Goal: Task Accomplishment & Management: Use online tool/utility

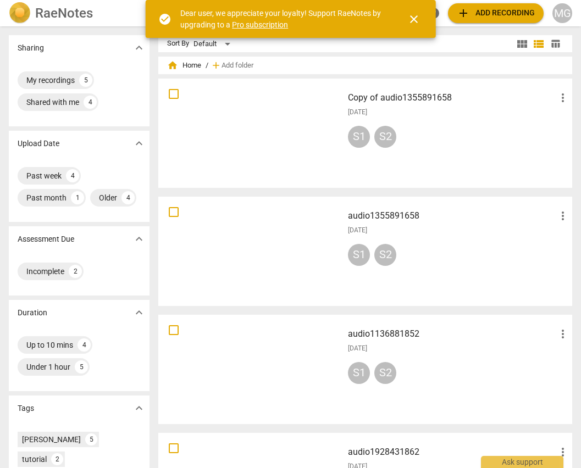
click at [410, 15] on span "close" at bounding box center [413, 19] width 13 height 13
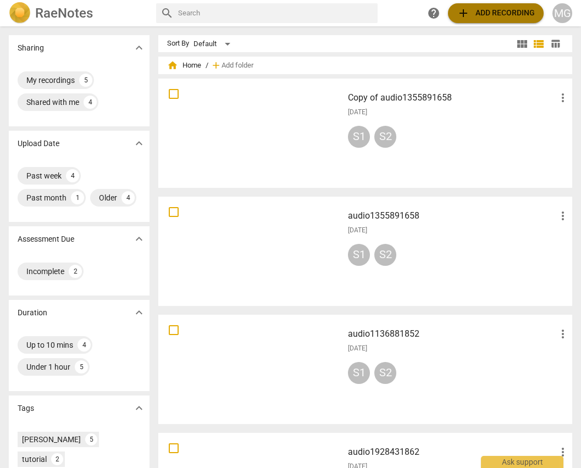
click at [494, 5] on button "add Add recording" at bounding box center [496, 13] width 96 height 20
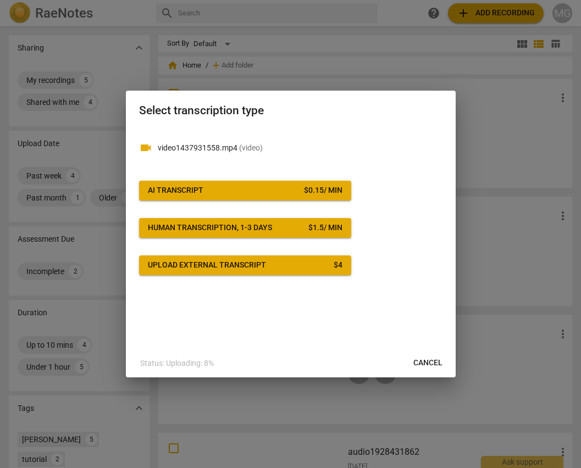
click at [321, 190] on div "$ 0.15 / min" at bounding box center [323, 190] width 38 height 11
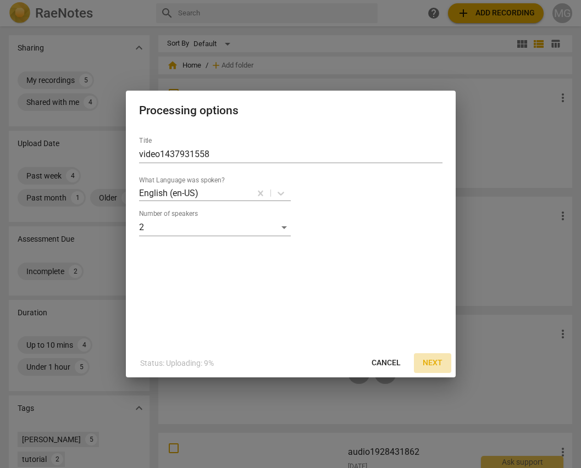
click at [433, 363] on span "Next" at bounding box center [433, 363] width 20 height 11
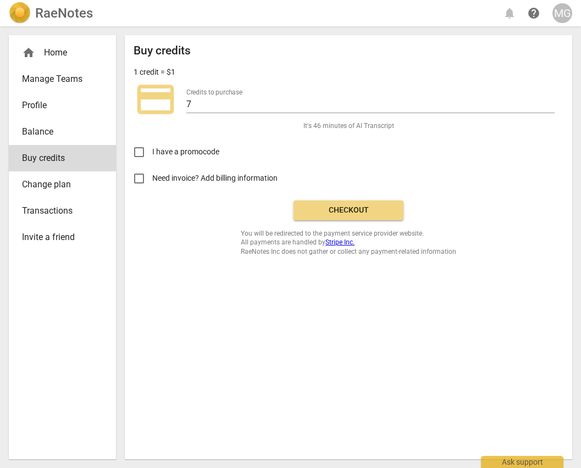
click at [354, 205] on span "Checkout" at bounding box center [348, 210] width 92 height 11
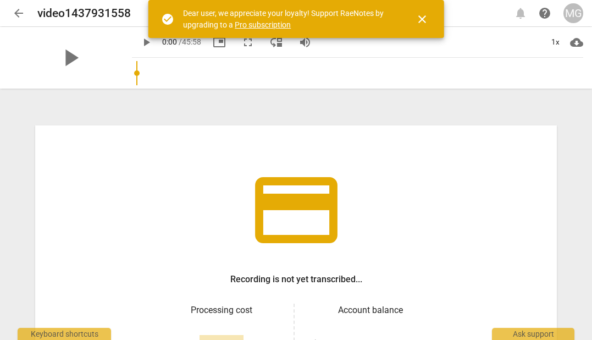
click at [424, 23] on span "close" at bounding box center [422, 19] width 13 height 13
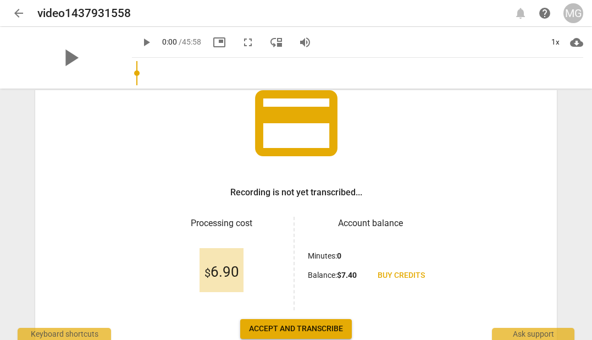
scroll to position [129, 0]
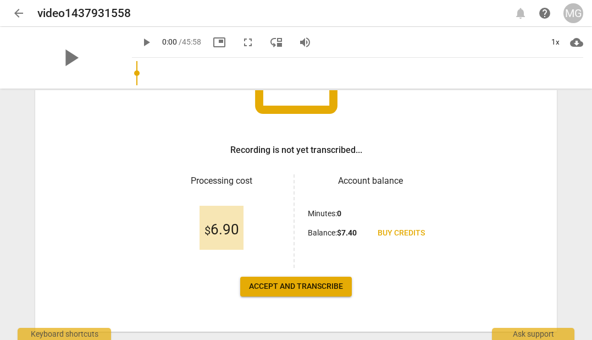
click at [286, 287] on span "Accept and transcribe" at bounding box center [296, 286] width 94 height 11
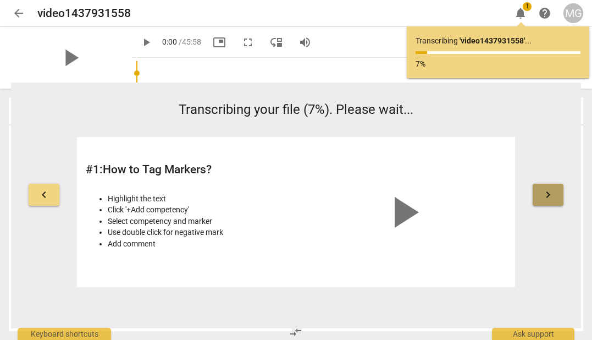
click at [542, 191] on span "keyboard_arrow_right" at bounding box center [548, 194] width 13 height 13
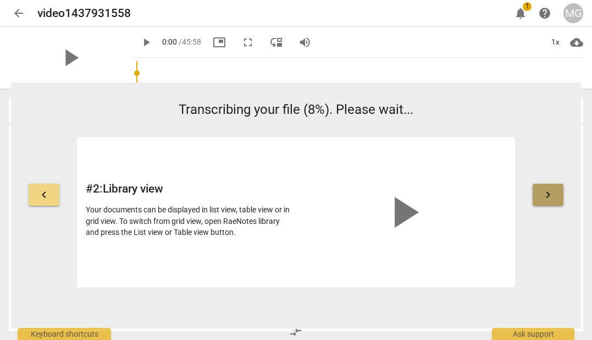
click at [542, 191] on span "keyboard_arrow_right" at bounding box center [548, 194] width 13 height 13
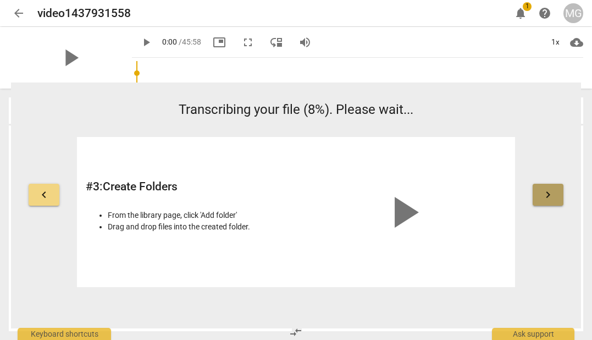
click at [542, 191] on span "keyboard_arrow_right" at bounding box center [548, 194] width 13 height 13
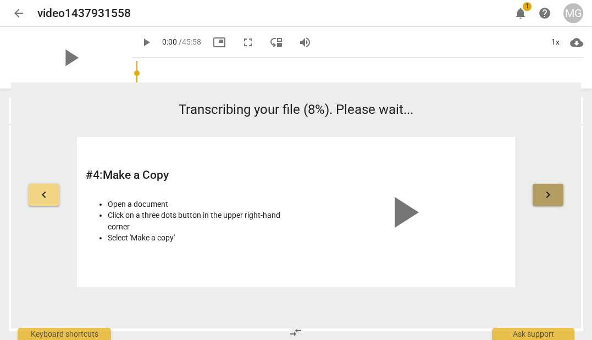
click at [542, 191] on span "keyboard_arrow_right" at bounding box center [548, 194] width 13 height 13
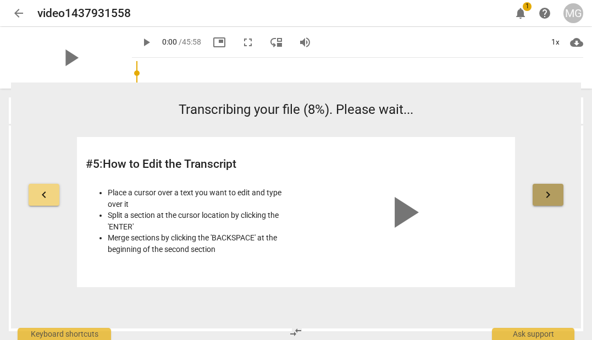
click at [542, 191] on span "keyboard_arrow_right" at bounding box center [548, 194] width 13 height 13
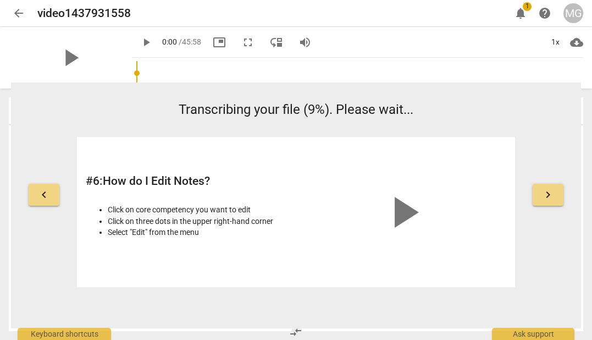
drag, startPoint x: 542, startPoint y: 191, endPoint x: 600, endPoint y: 260, distance: 90.5
click at [592, 0] on html "arrow_back video1437931558 edit notifications 1 help MG play_arrow play_arrow 0…" at bounding box center [296, 0] width 592 height 0
click at [557, 192] on button "keyboard_arrow_right" at bounding box center [548, 195] width 31 height 22
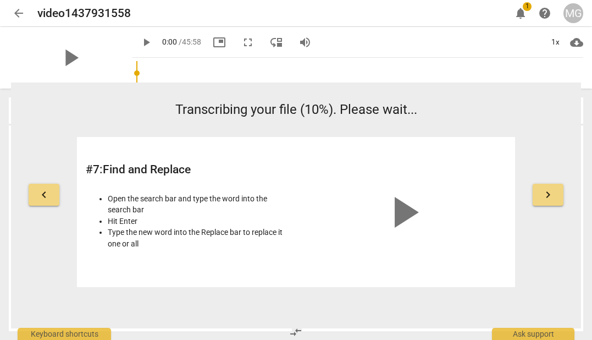
drag, startPoint x: 557, startPoint y: 192, endPoint x: 577, endPoint y: 223, distance: 37.1
click at [577, 223] on div "keyboard_arrow_left Transcribing your file (10%). Please wait... # 7 : Find and…" at bounding box center [296, 193] width 570 height 187
click at [551, 197] on span "keyboard_arrow_right" at bounding box center [548, 194] width 13 height 13
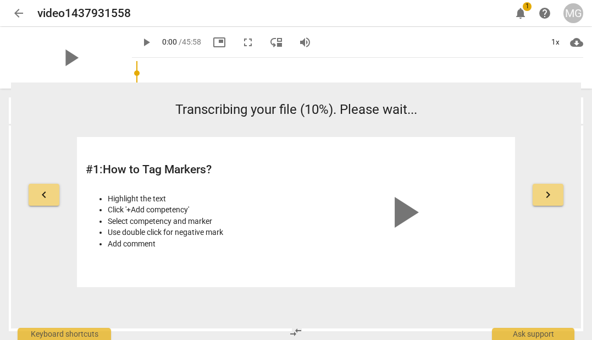
click at [551, 197] on span "keyboard_arrow_right" at bounding box center [548, 194] width 13 height 13
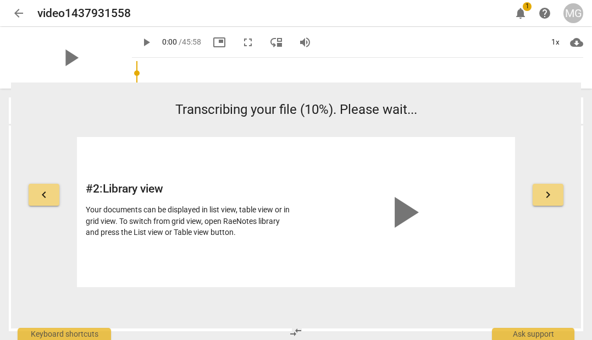
click at [551, 197] on span "keyboard_arrow_right" at bounding box center [548, 194] width 13 height 13
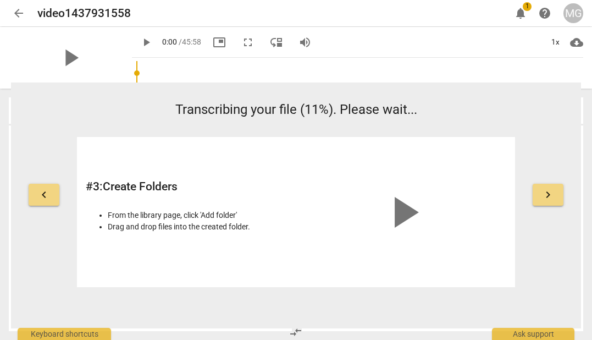
click at [523, 11] on span "notifications" at bounding box center [520, 13] width 13 height 13
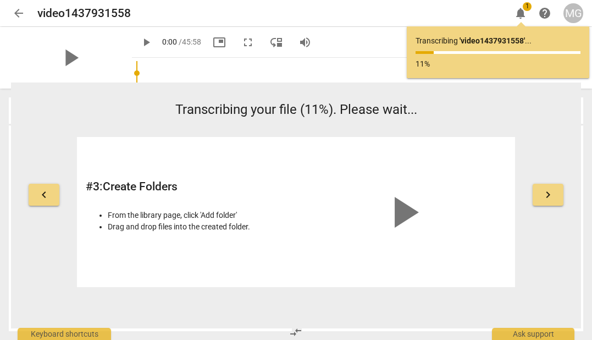
click at [523, 11] on span "notifications" at bounding box center [520, 13] width 13 height 13
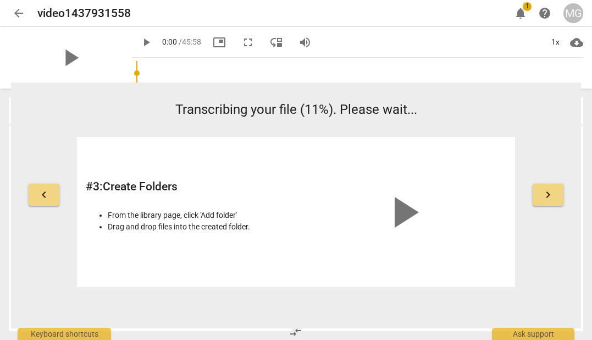
click at [549, 8] on span "help" at bounding box center [544, 13] width 13 height 13
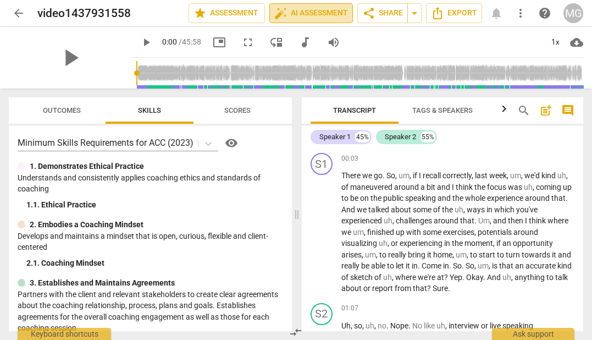
click at [306, 13] on span "auto_fix_high AI Assessment" at bounding box center [311, 13] width 74 height 13
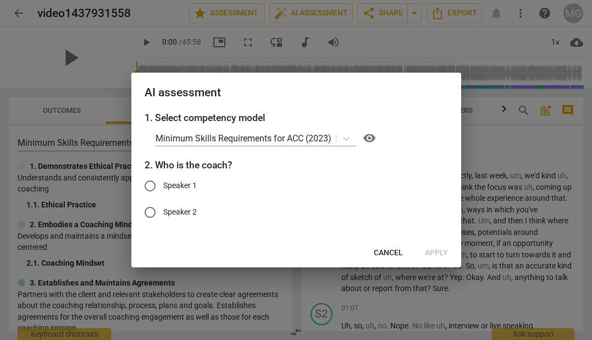
click at [510, 152] on div at bounding box center [296, 170] width 592 height 340
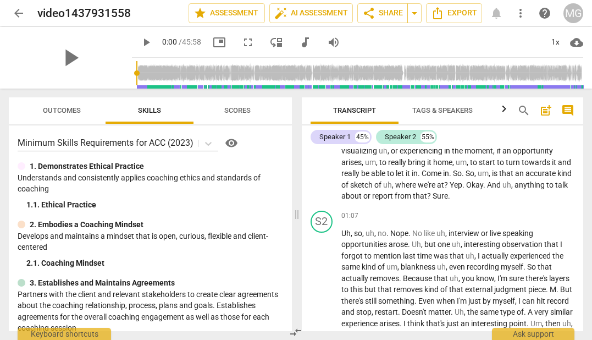
scroll to position [0, 0]
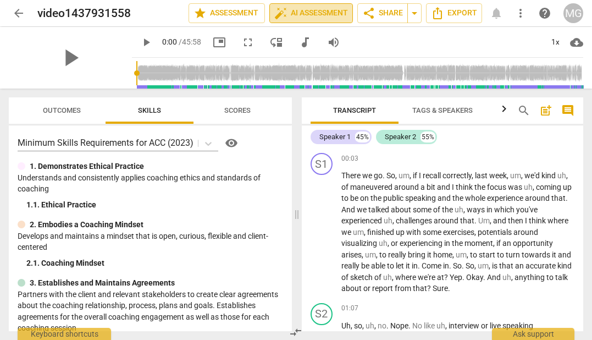
click at [328, 7] on span "auto_fix_high AI Assessment" at bounding box center [311, 13] width 74 height 13
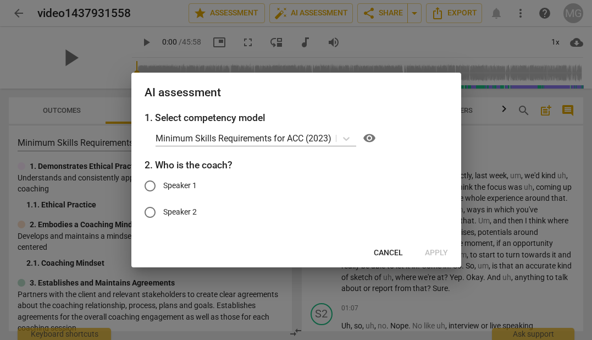
click at [150, 183] on input "Speaker 1" at bounding box center [150, 186] width 26 height 26
radio input "true"
click at [439, 247] on span "Apply" at bounding box center [436, 252] width 23 height 11
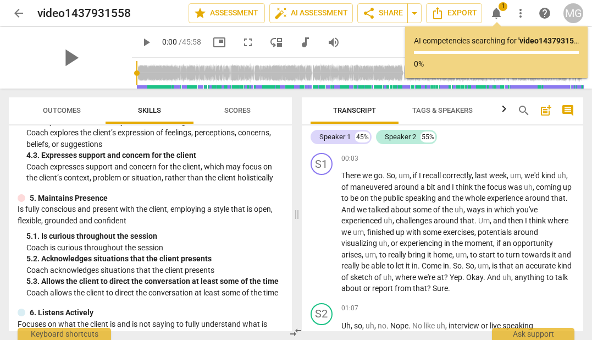
scroll to position [416, 0]
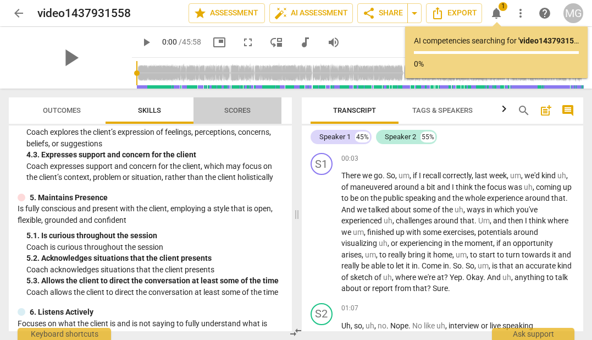
click at [241, 104] on span "Scores" at bounding box center [237, 110] width 53 height 15
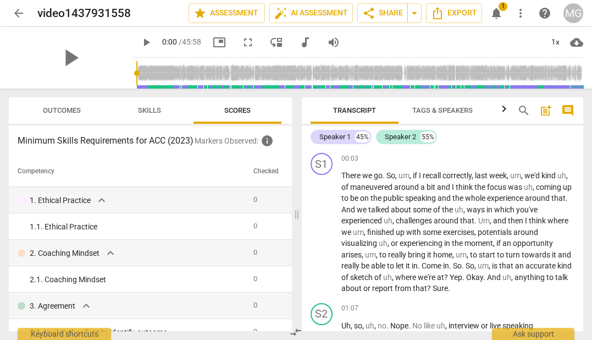
click at [70, 104] on span "Outcomes" at bounding box center [62, 110] width 64 height 15
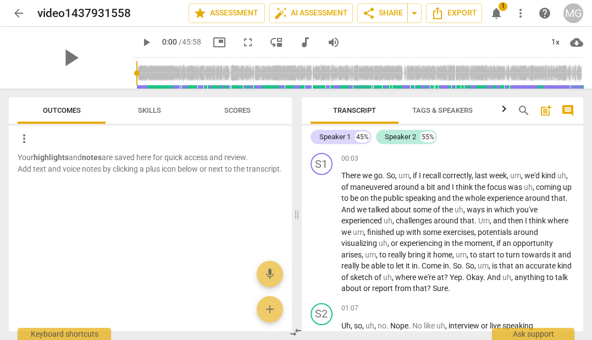
click at [151, 109] on span "Skills" at bounding box center [149, 110] width 23 height 8
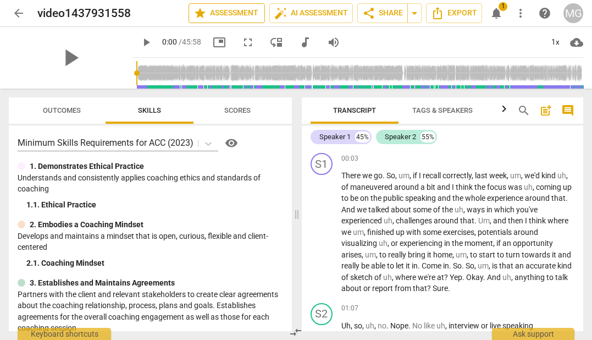
click at [232, 8] on span "star Assessment" at bounding box center [227, 13] width 67 height 13
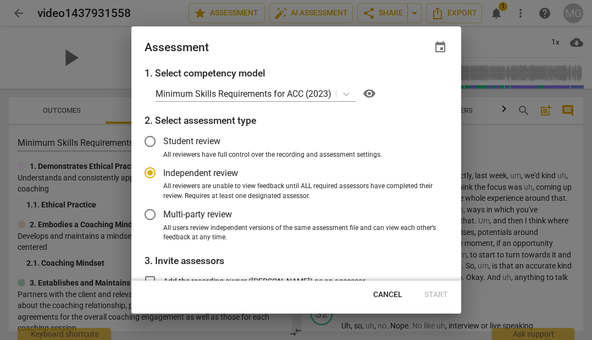
scroll to position [127, 0]
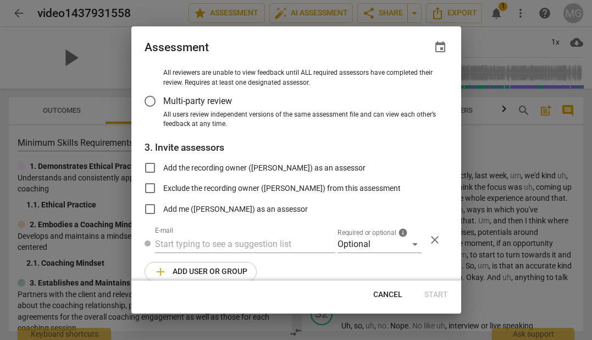
radio input "false"
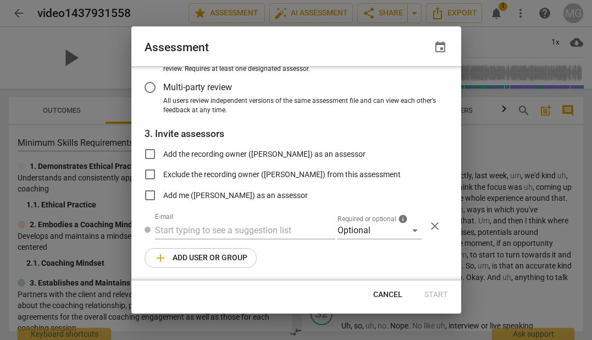
click at [148, 151] on input "Add the recording owner (Michael Gayner) as an assessor" at bounding box center [150, 154] width 26 height 26
checkbox input "true"
click at [415, 231] on div "Optional" at bounding box center [380, 231] width 84 height 18
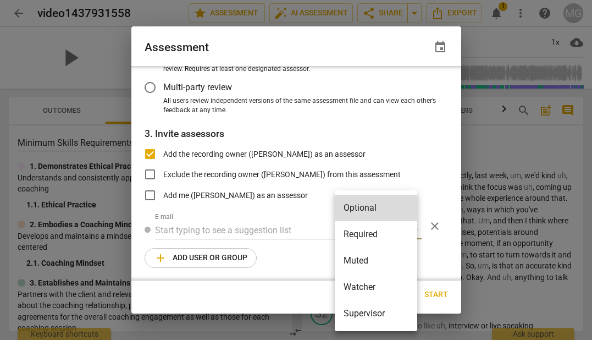
click at [415, 231] on li "Required" at bounding box center [376, 234] width 82 height 26
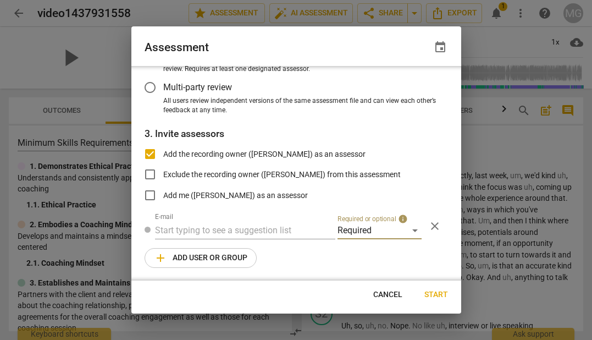
click at [433, 288] on button "Start" at bounding box center [436, 295] width 41 height 20
radio input "false"
type input "Michael Gayner <mgayner@gmail.com>"
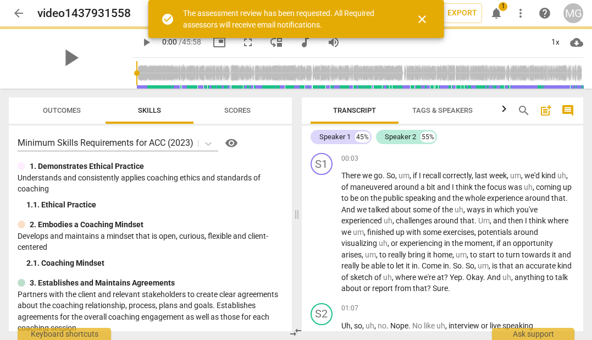
scroll to position [60, 0]
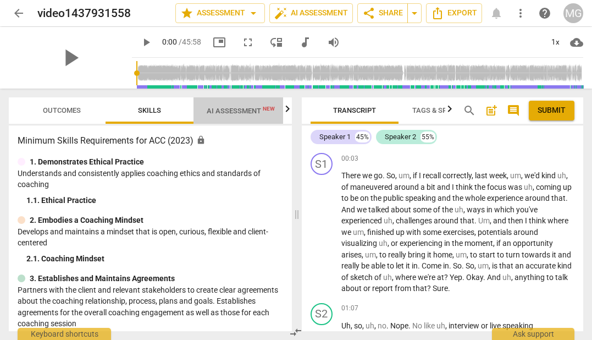
click at [246, 107] on span "AI Assessment New" at bounding box center [241, 111] width 68 height 8
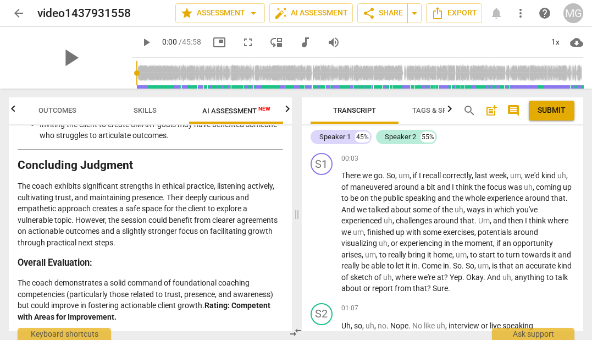
scroll to position [1928, 0]
drag, startPoint x: 132, startPoint y: 153, endPoint x: 177, endPoint y: 150, distance: 45.2
click at [177, 141] on li "Inviting the client to create SMART goals may have benefited someone who strugg…" at bounding box center [162, 130] width 244 height 23
click at [53, 118] on button "Outcomes" at bounding box center [57, 110] width 88 height 26
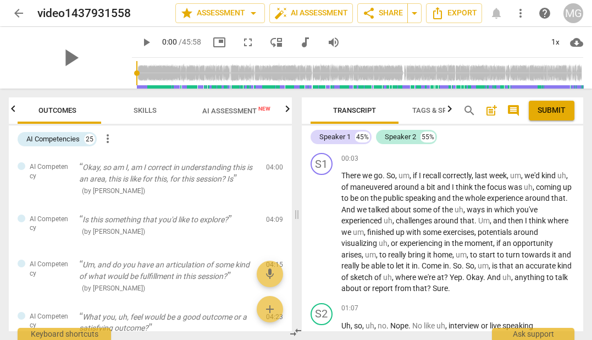
scroll to position [0, 0]
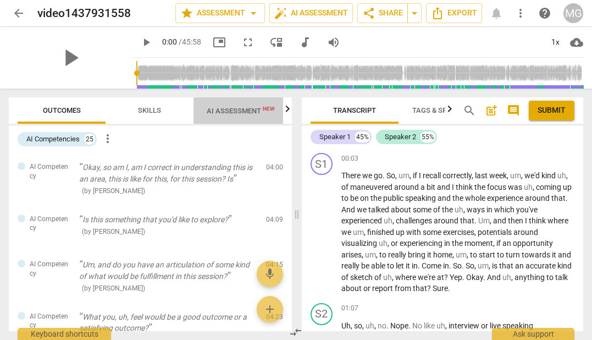
click at [229, 110] on span "AI Assessment New" at bounding box center [241, 111] width 68 height 8
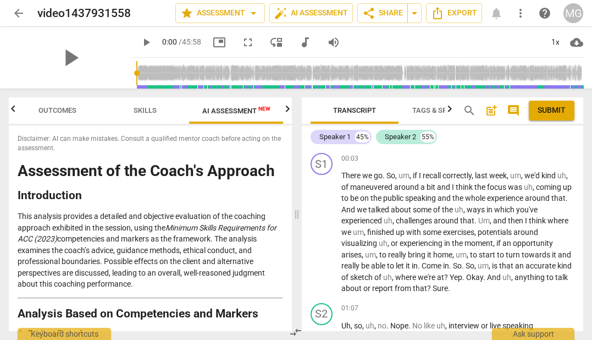
click at [432, 113] on span "Tags & Speakers" at bounding box center [442, 110] width 60 height 8
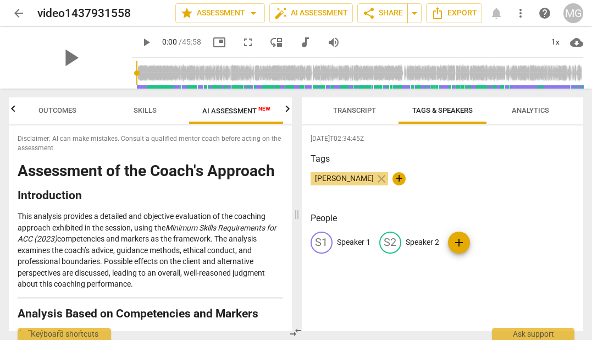
click at [347, 234] on div "S1 Speaker 1" at bounding box center [341, 242] width 60 height 22
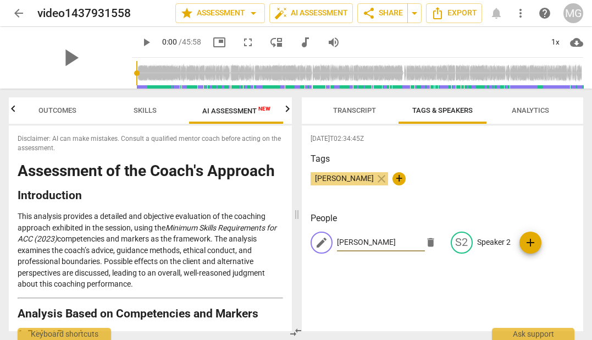
type input "Michael"
click at [478, 245] on p "Speaker 2" at bounding box center [494, 242] width 34 height 12
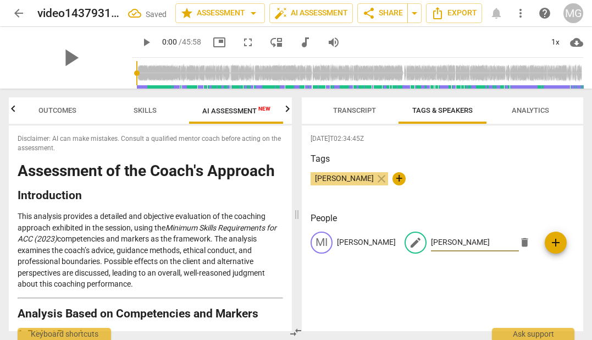
type input "Mike"
click at [529, 112] on span "Analytics" at bounding box center [530, 110] width 37 height 8
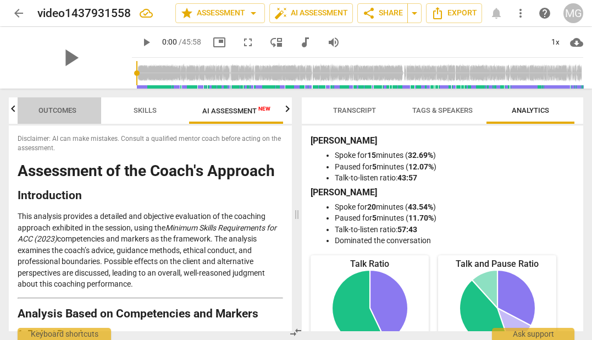
click at [43, 107] on span "Outcomes" at bounding box center [57, 110] width 38 height 8
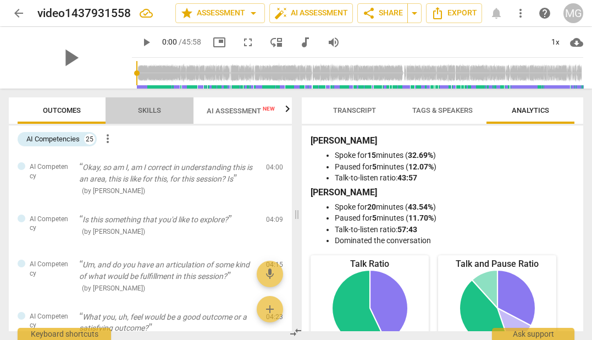
click at [153, 111] on span "Skills" at bounding box center [149, 110] width 23 height 8
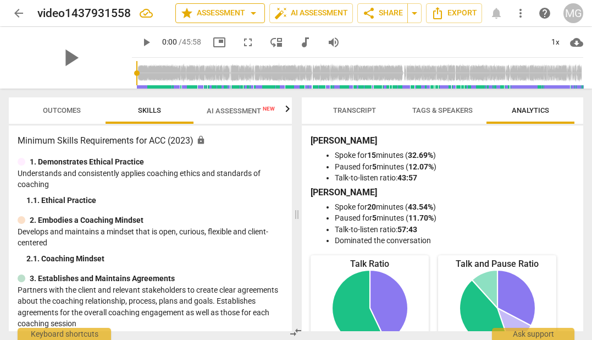
click at [208, 7] on span "star Assessment arrow_drop_down" at bounding box center [220, 13] width 80 height 13
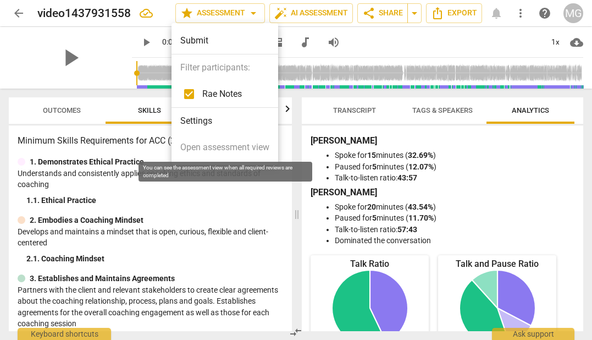
click at [227, 147] on span "Open assessment view" at bounding box center [224, 147] width 89 height 13
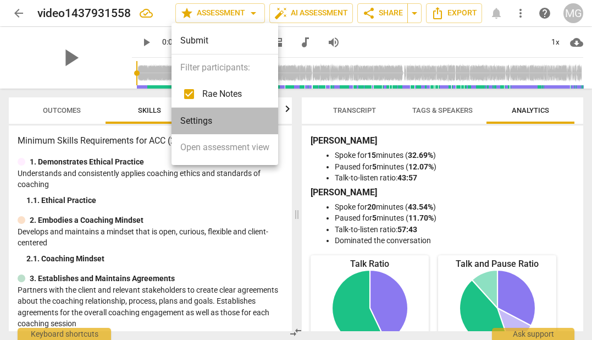
click at [196, 120] on li "Settings" at bounding box center [225, 121] width 107 height 26
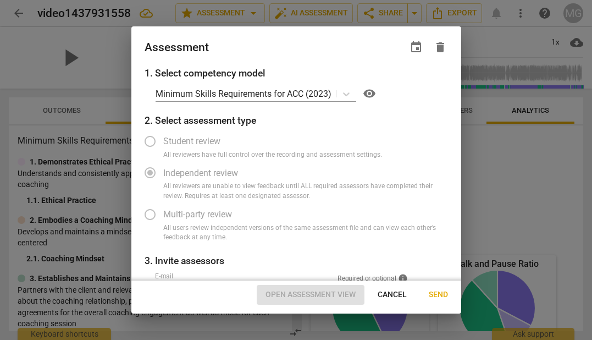
click at [433, 292] on span "Send" at bounding box center [438, 294] width 19 height 11
radio input "false"
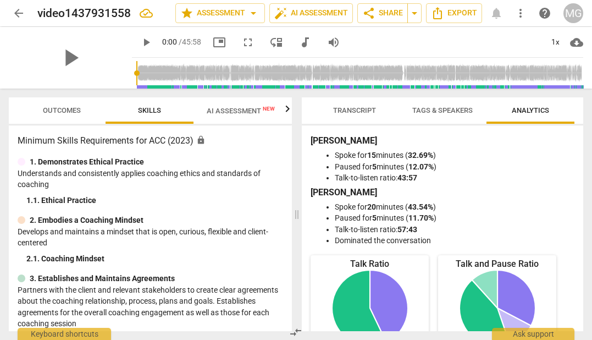
click at [163, 209] on div "Minimum Skills Requirements for ACC (2023) lock 1. Demonstrates Ethical Practic…" at bounding box center [150, 228] width 283 height 206
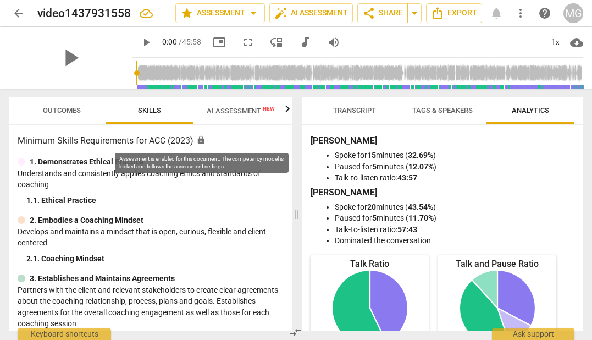
click at [202, 141] on span "lock" at bounding box center [200, 139] width 9 height 9
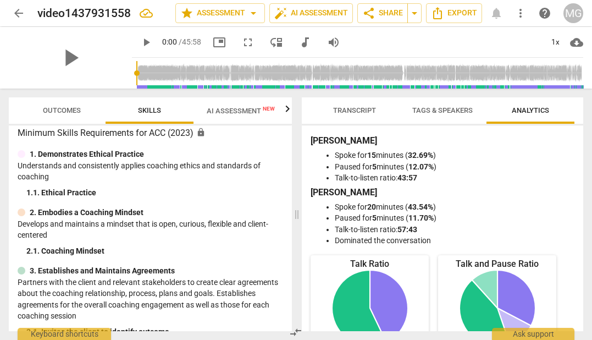
scroll to position [9, 0]
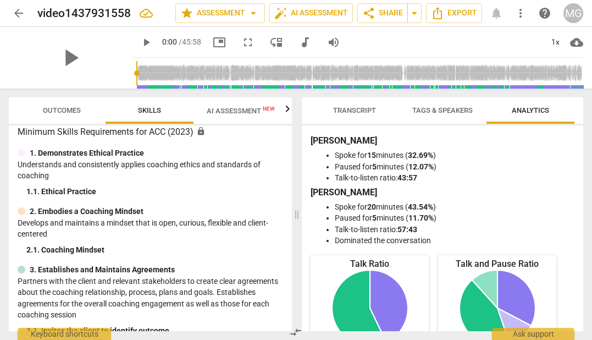
click at [60, 111] on span "Outcomes" at bounding box center [62, 110] width 38 height 8
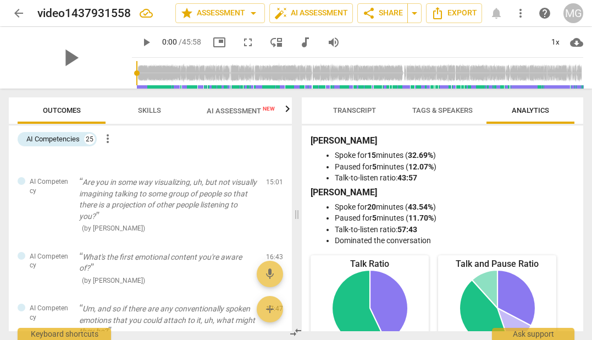
scroll to position [0, 0]
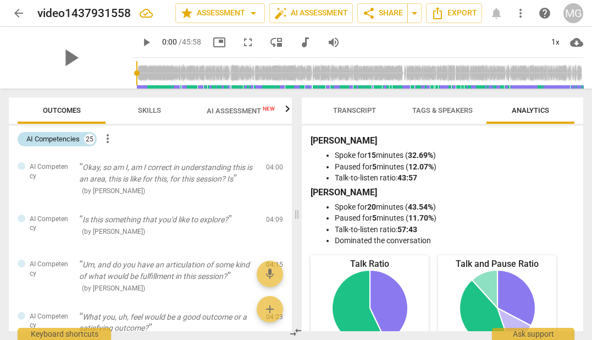
click at [82, 139] on div "AI Competencies 25" at bounding box center [57, 139] width 79 height 14
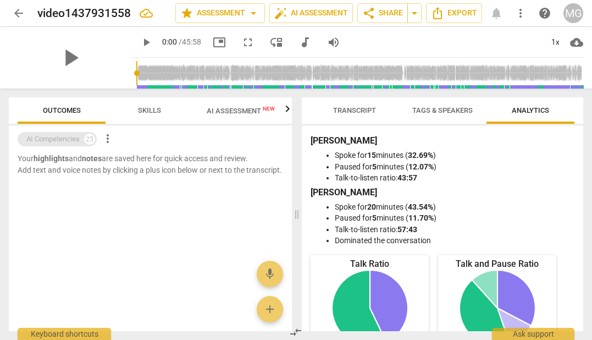
click at [82, 139] on div "AI Competencies 25" at bounding box center [57, 139] width 79 height 14
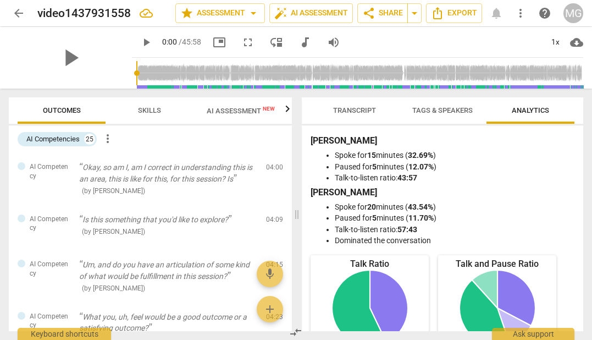
click at [109, 134] on span "more_vert" at bounding box center [107, 138] width 13 height 13
click at [120, 136] on li "Uncheck all" at bounding box center [133, 138] width 62 height 26
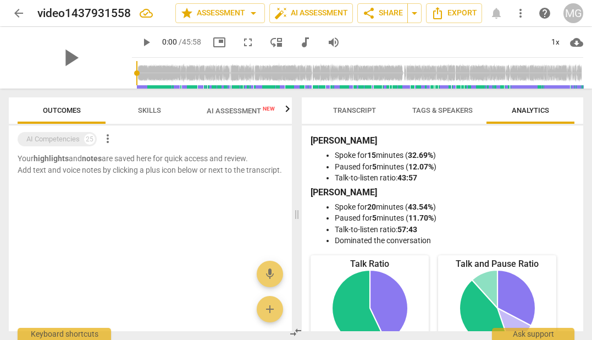
click at [111, 141] on span "more_vert" at bounding box center [107, 138] width 13 height 13
click at [79, 136] on div at bounding box center [296, 170] width 592 height 340
click at [88, 138] on div "25" at bounding box center [89, 139] width 11 height 11
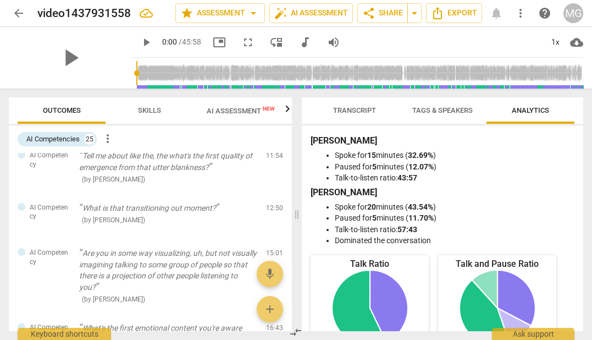
scroll to position [314, 0]
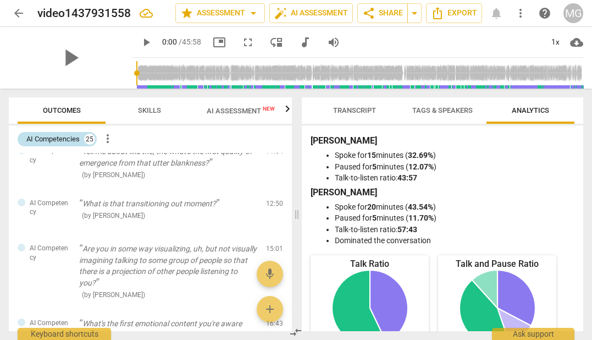
click at [75, 140] on div "AI Competencies" at bounding box center [52, 139] width 53 height 11
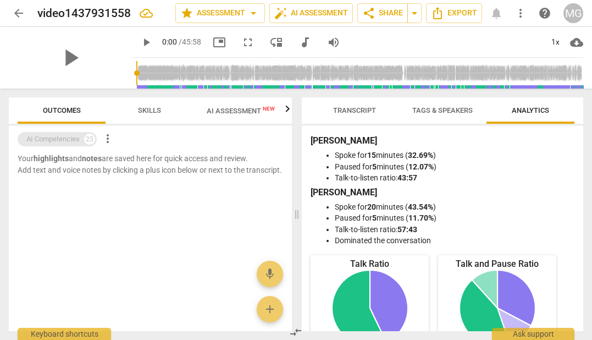
click at [87, 134] on div "25" at bounding box center [89, 139] width 11 height 11
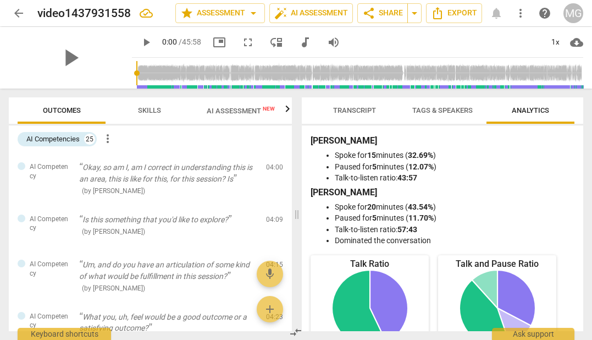
click at [148, 104] on span "Skills" at bounding box center [149, 110] width 49 height 15
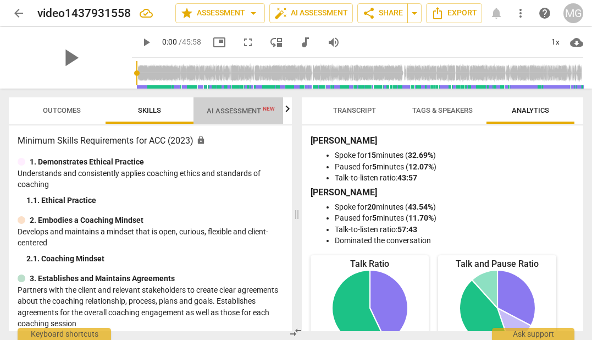
click at [226, 114] on span "AI Assessment New" at bounding box center [241, 111] width 68 height 8
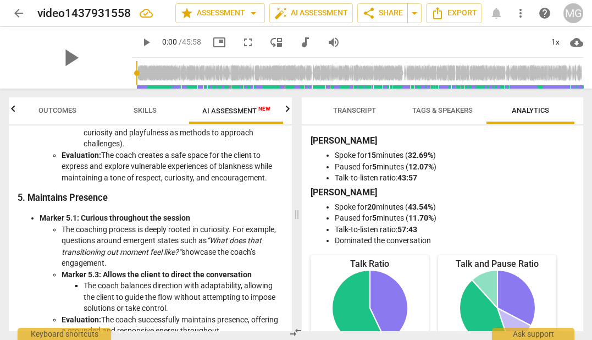
scroll to position [1957, 0]
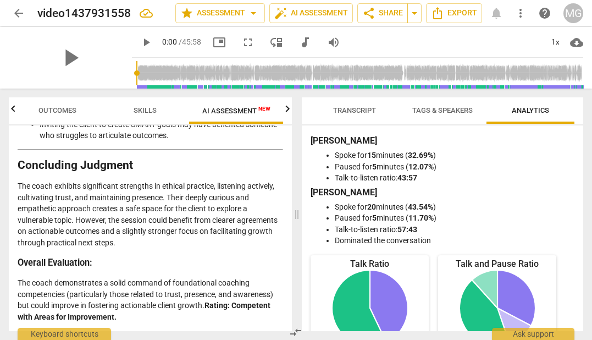
click at [355, 103] on span "Transcript" at bounding box center [354, 110] width 69 height 15
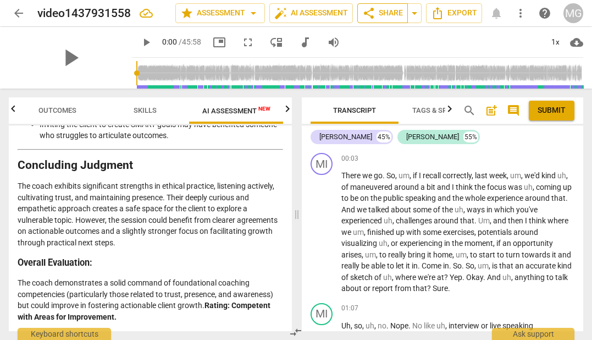
click at [390, 14] on span "share Share" at bounding box center [382, 13] width 41 height 13
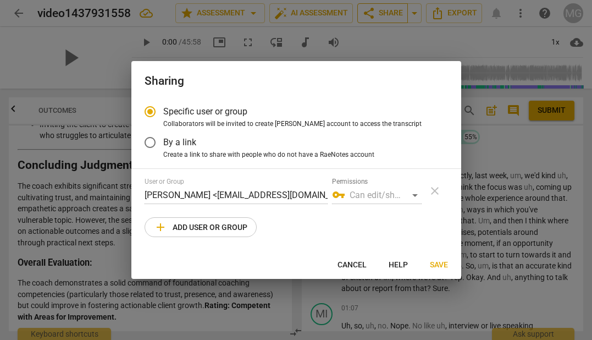
radio input "false"
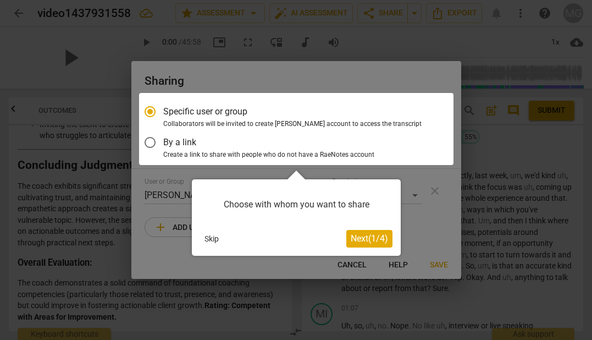
click at [363, 237] on span "Next ( 1 / 4 )" at bounding box center [369, 238] width 37 height 10
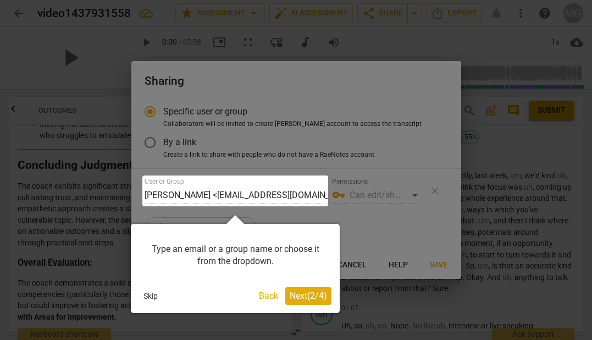
click at [299, 296] on span "Next ( 2 / 4 )" at bounding box center [308, 295] width 37 height 10
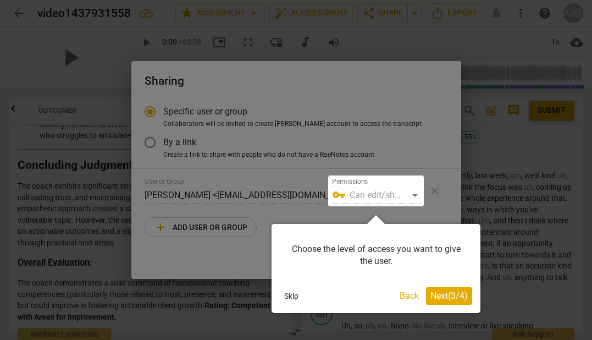
click at [443, 295] on span "Next ( 3 / 4 )" at bounding box center [448, 295] width 37 height 10
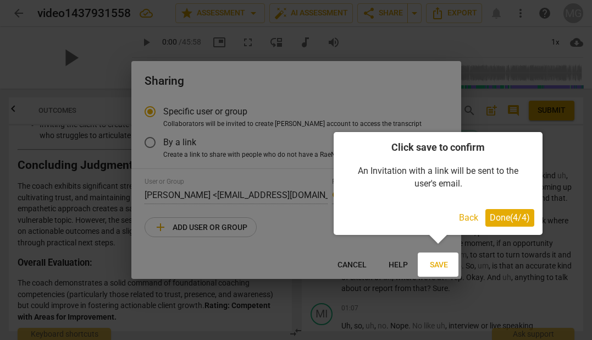
click at [521, 214] on span "Done ( 4 / 4 )" at bounding box center [510, 217] width 40 height 10
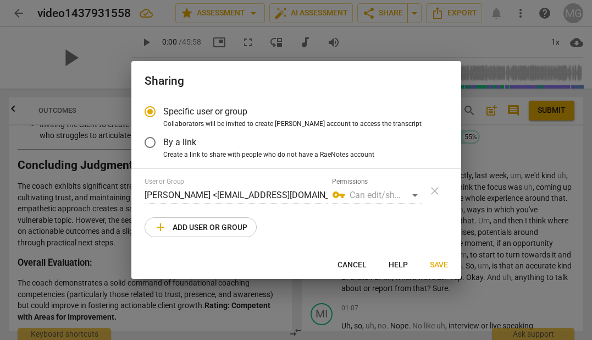
click at [413, 192] on div "vpn_key Can edit/share" at bounding box center [377, 195] width 90 height 18
click at [416, 194] on div "vpn_key Can edit/share" at bounding box center [377, 195] width 90 height 18
click at [340, 194] on span "vpn_key" at bounding box center [338, 194] width 13 height 13
click at [361, 193] on div "vpn_key Can edit/share" at bounding box center [377, 195] width 90 height 18
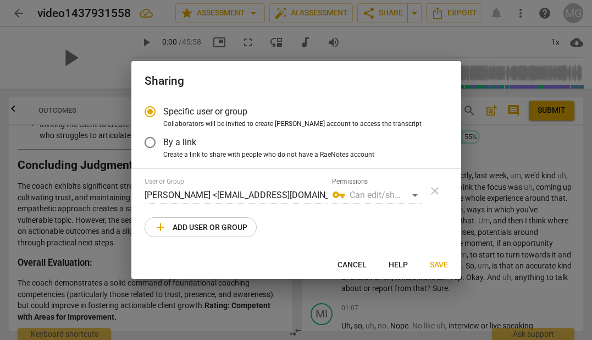
click at [151, 141] on input "By a link" at bounding box center [150, 142] width 26 height 26
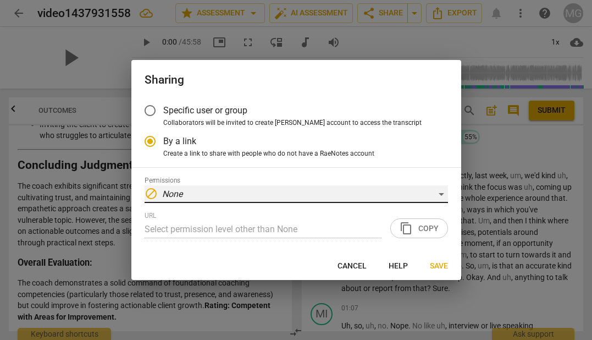
click at [442, 194] on div "block None" at bounding box center [296, 194] width 303 height 18
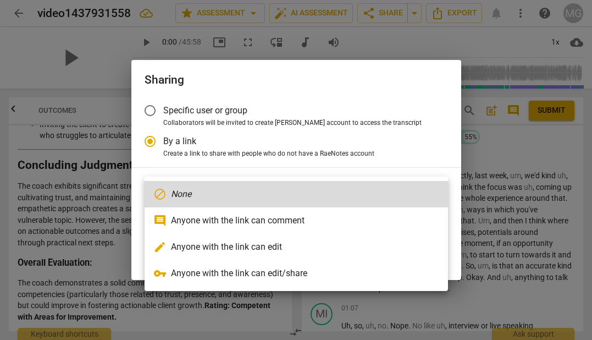
click at [259, 216] on li "comment Anyone with the link can comment" at bounding box center [296, 220] width 303 height 26
radio input "false"
type input "https://app.raenotes.com/meeting/f6908e4cde9c4acf9b1b4f320686d4d8?success=7"
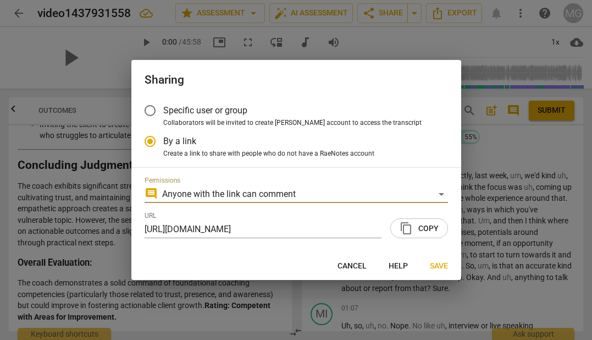
click at [411, 223] on span "content_copy" at bounding box center [406, 228] width 13 height 13
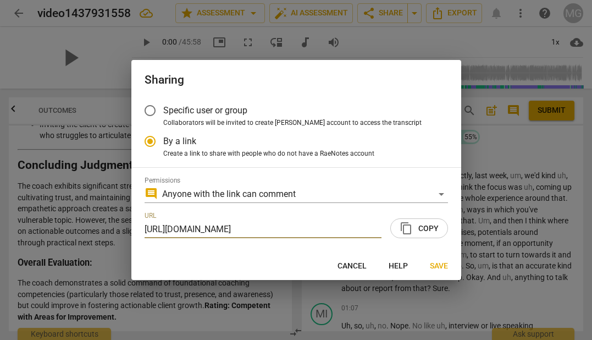
click at [438, 266] on span "Save" at bounding box center [439, 266] width 18 height 11
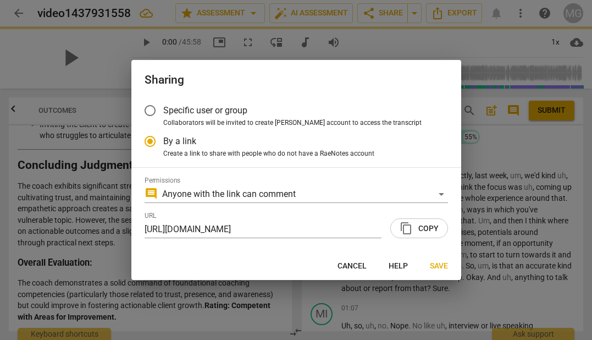
radio input "false"
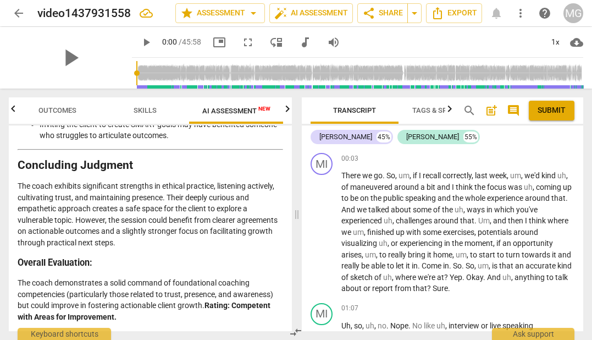
click at [230, 229] on p "The coach exhibits significant strengths in ethical practice, listening activel…" at bounding box center [151, 214] width 266 height 68
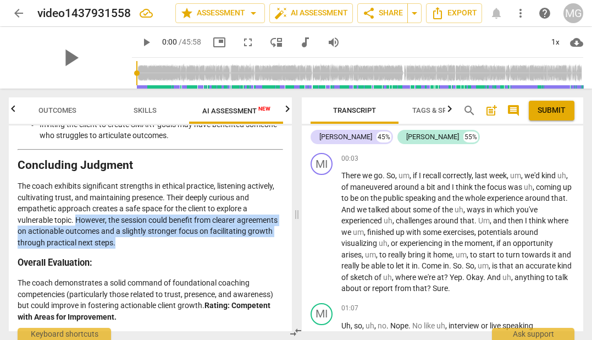
drag, startPoint x: 75, startPoint y: 220, endPoint x: 116, endPoint y: 253, distance: 53.1
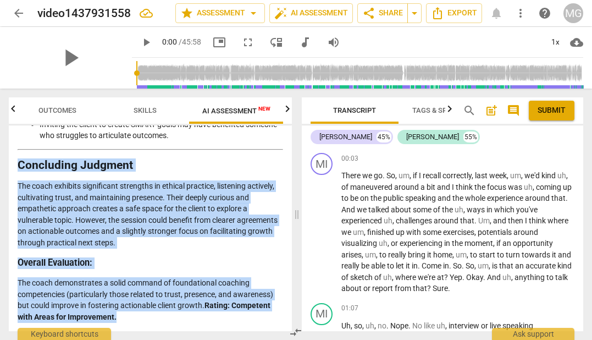
drag, startPoint x: 19, startPoint y: 163, endPoint x: 164, endPoint y: 319, distance: 213.9
copy div "Concluding Judgment The coach exhibits significant strengths in ethical practic…"
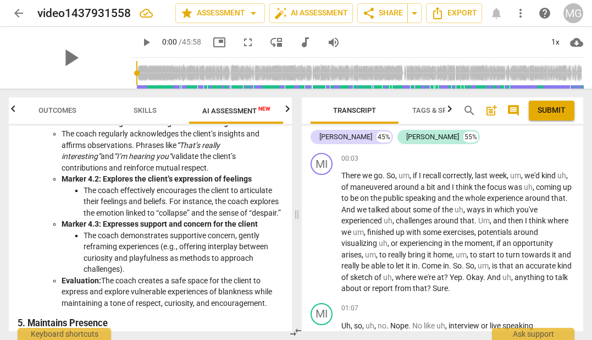
scroll to position [0, 0]
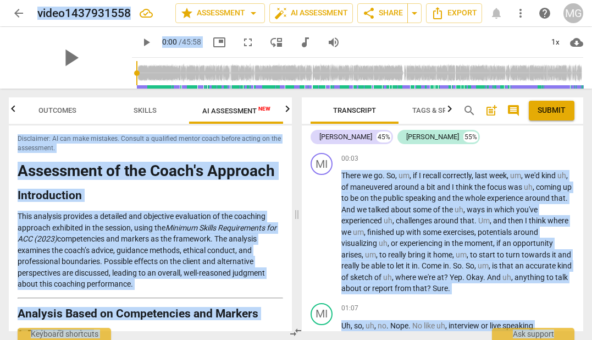
click at [226, 245] on p "This analysis provides a detailed and objective evaluation of the coaching appr…" at bounding box center [151, 250] width 266 height 79
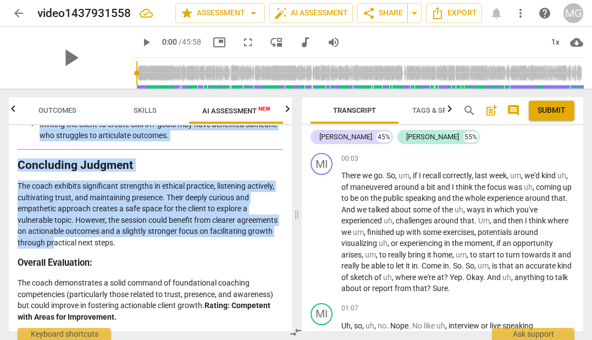
scroll to position [1957, 0]
drag, startPoint x: 23, startPoint y: 154, endPoint x: 118, endPoint y: 269, distance: 148.8
click at [118, 269] on div "Disclaimer: AI can make mistakes. Consult a qualified mentor coach before actin…" at bounding box center [150, 228] width 283 height 206
click at [134, 241] on p "The coach exhibits significant strengths in ethical practice, listening activel…" at bounding box center [151, 214] width 266 height 68
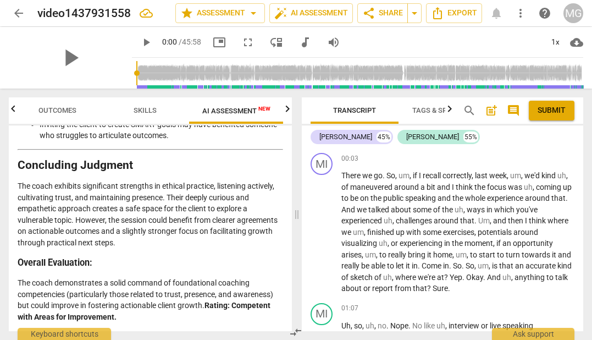
click at [12, 14] on span "arrow_back" at bounding box center [18, 13] width 13 height 13
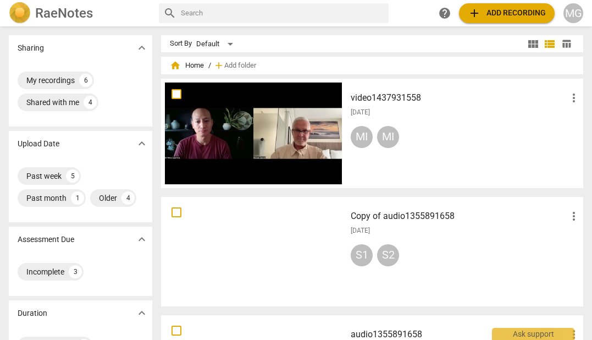
click at [401, 93] on h3 "video1437931558" at bounding box center [459, 97] width 217 height 13
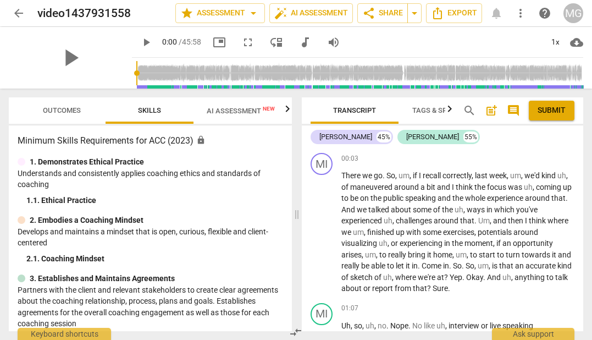
click at [14, 12] on span "arrow_back" at bounding box center [18, 13] width 13 height 13
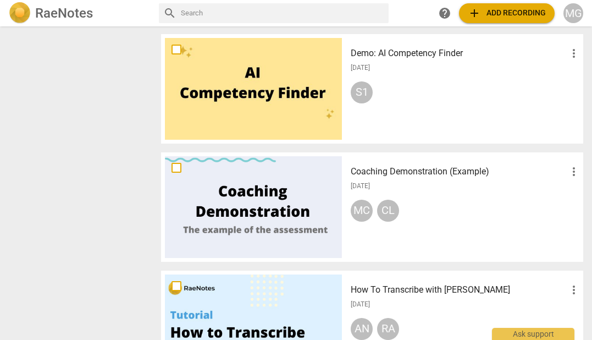
scroll to position [846, 0]
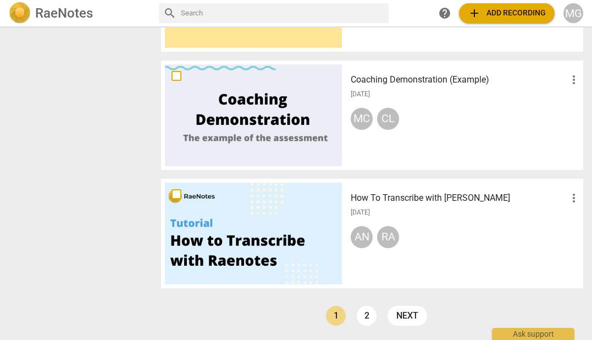
click at [290, 100] on div at bounding box center [253, 115] width 177 height 102
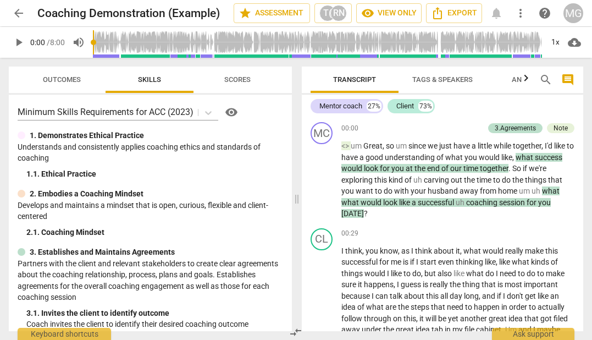
click at [432, 81] on span "Tags & Speakers" at bounding box center [442, 79] width 60 height 8
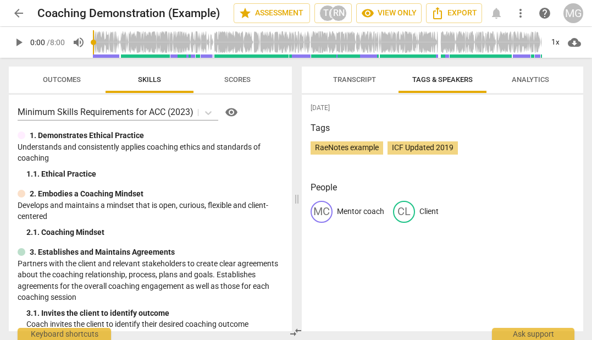
click at [16, 11] on span "arrow_back" at bounding box center [18, 13] width 13 height 13
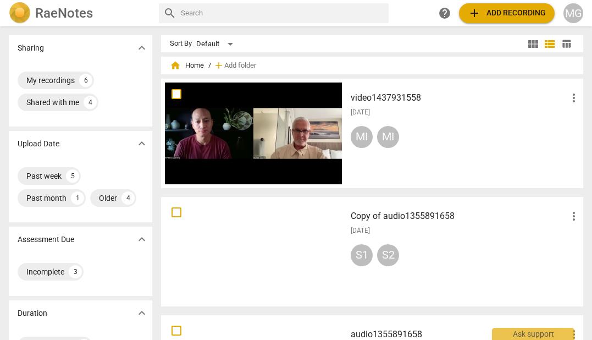
click at [576, 12] on div "MG" at bounding box center [574, 13] width 20 height 20
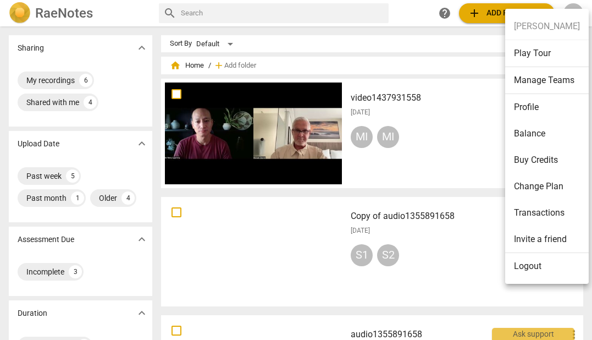
click at [411, 8] on div at bounding box center [296, 170] width 592 height 340
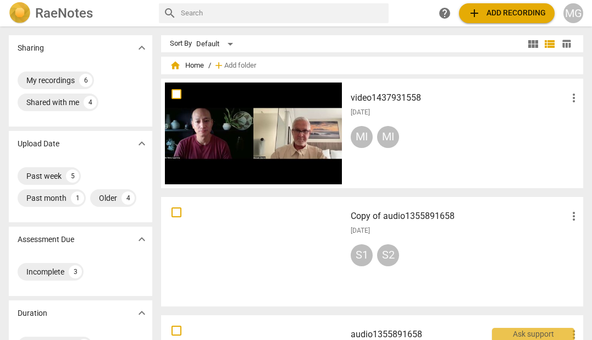
click at [54, 13] on h2 "RaeNotes" at bounding box center [64, 12] width 58 height 15
click at [394, 51] on div "Sort By Default" at bounding box center [347, 43] width 355 height 17
click at [531, 42] on span "view_module" at bounding box center [533, 43] width 13 height 13
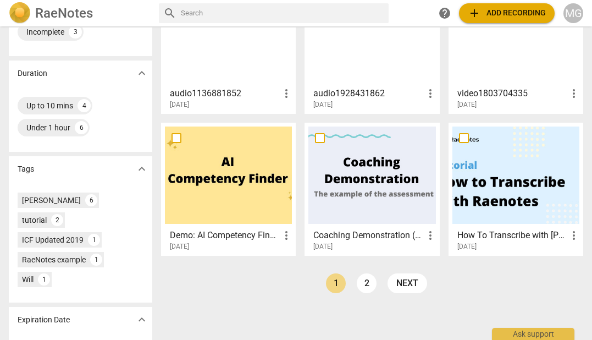
scroll to position [280, 0]
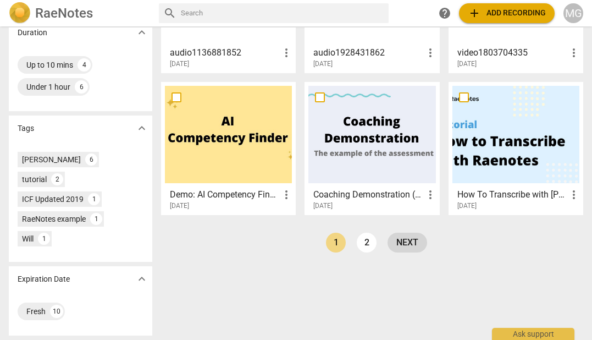
click at [413, 244] on link "next" at bounding box center [408, 243] width 40 height 20
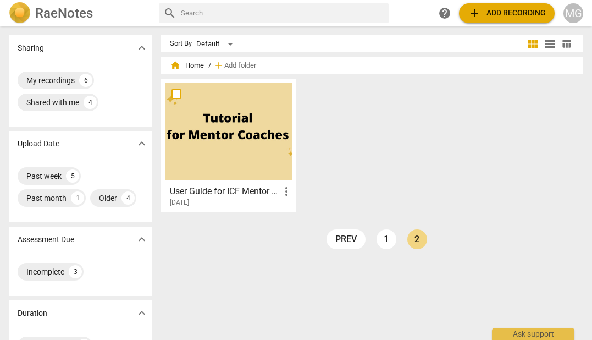
click at [35, 10] on h2 "RaeNotes" at bounding box center [64, 12] width 58 height 15
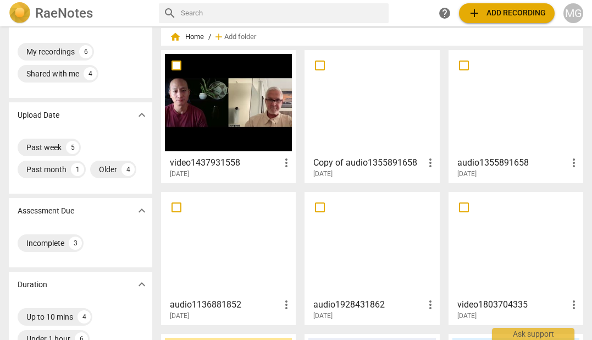
scroll to position [28, 0]
click at [43, 243] on div "Incomplete" at bounding box center [45, 243] width 38 height 11
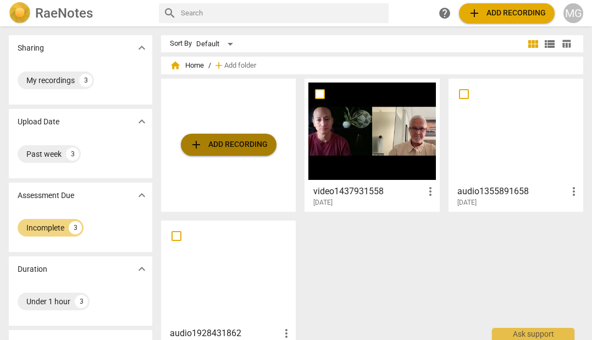
click at [230, 145] on span "add Add recording" at bounding box center [229, 144] width 78 height 13
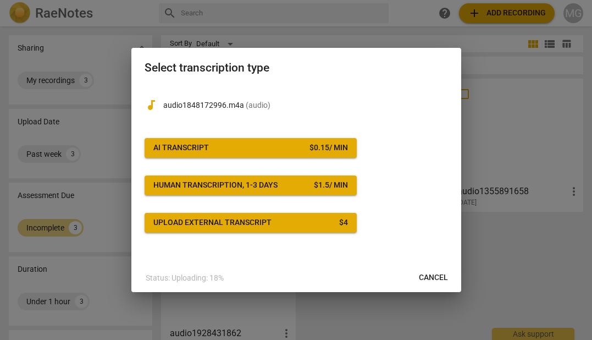
click at [203, 145] on div "AI Transcript" at bounding box center [181, 147] width 56 height 11
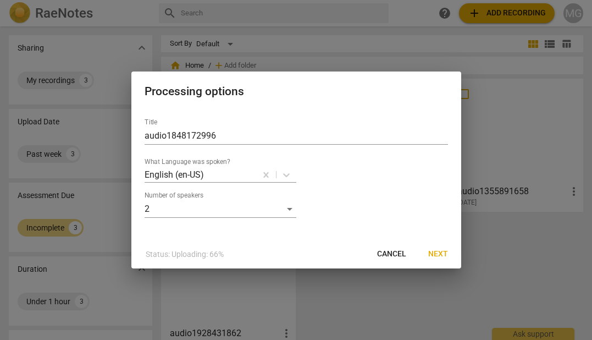
click at [440, 254] on span "Next" at bounding box center [438, 253] width 20 height 11
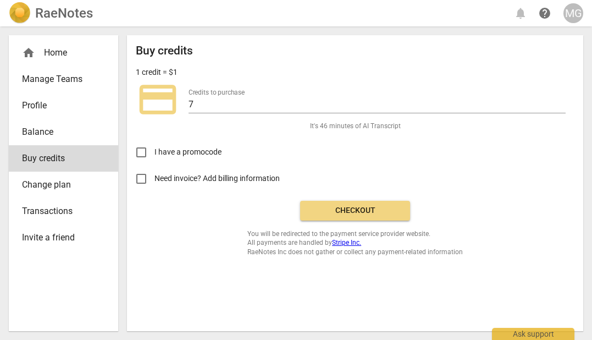
click at [355, 212] on span "Checkout" at bounding box center [355, 210] width 92 height 11
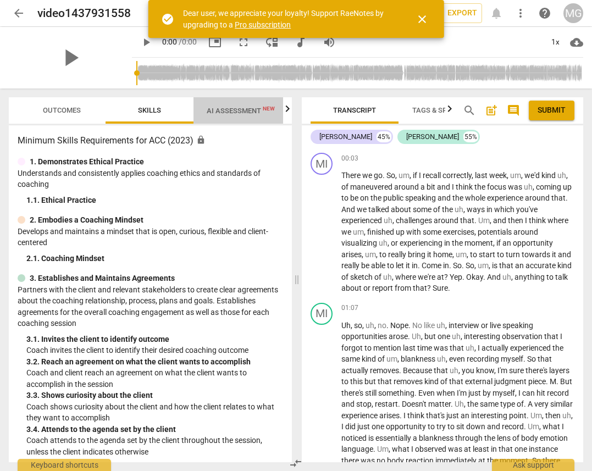
click at [234, 113] on span "AI Assessment New" at bounding box center [241, 111] width 68 height 8
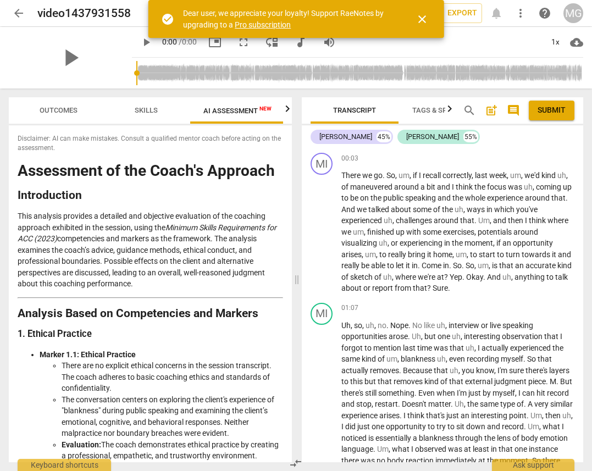
scroll to position [0, 4]
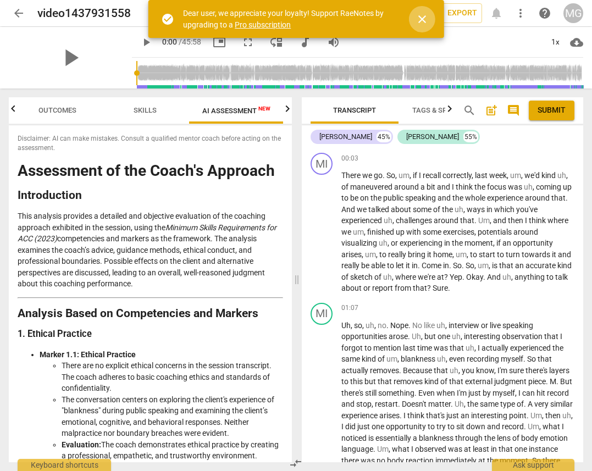
click at [419, 22] on span "close" at bounding box center [422, 19] width 13 height 13
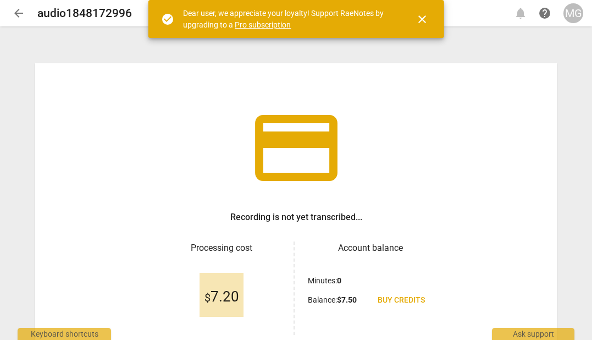
click at [425, 20] on span "close" at bounding box center [422, 19] width 13 height 13
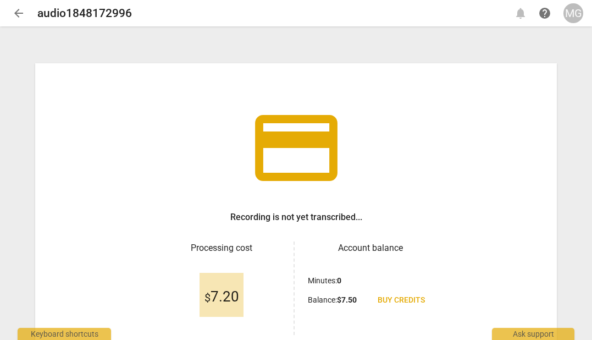
scroll to position [94, 0]
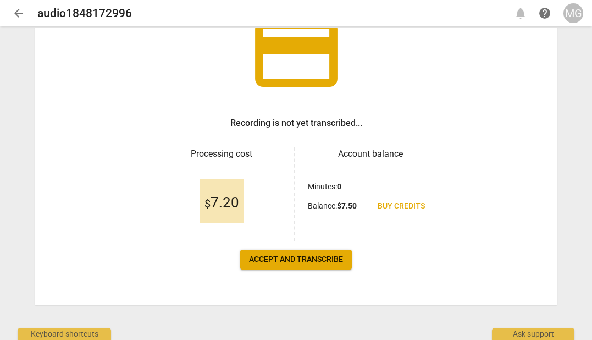
click at [277, 258] on span "Accept and transcribe" at bounding box center [296, 259] width 94 height 11
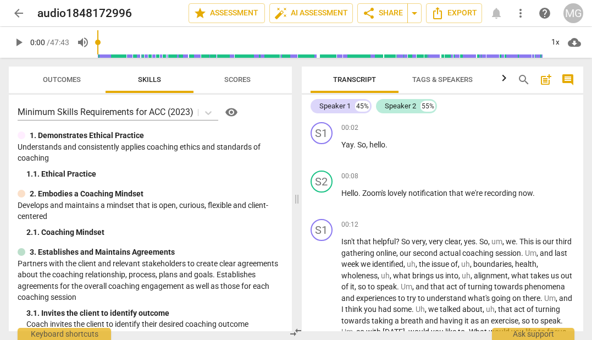
click at [424, 80] on span "Tags & Speakers" at bounding box center [442, 79] width 60 height 8
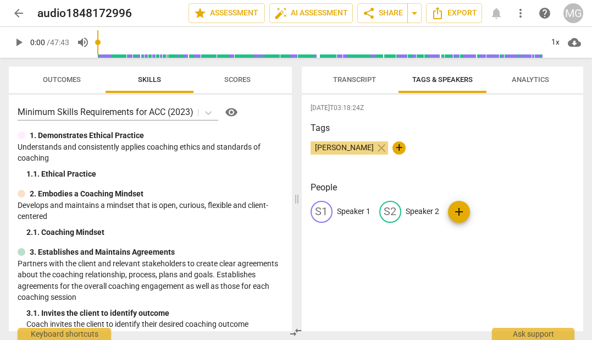
click at [348, 211] on p "Speaker 1" at bounding box center [354, 212] width 34 height 12
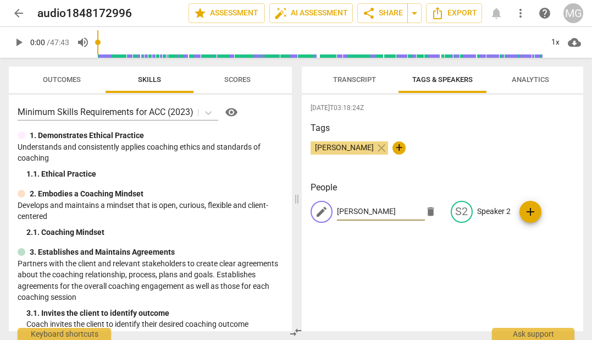
type input "Michael"
click at [488, 211] on p "Speaker 2" at bounding box center [494, 212] width 34 height 12
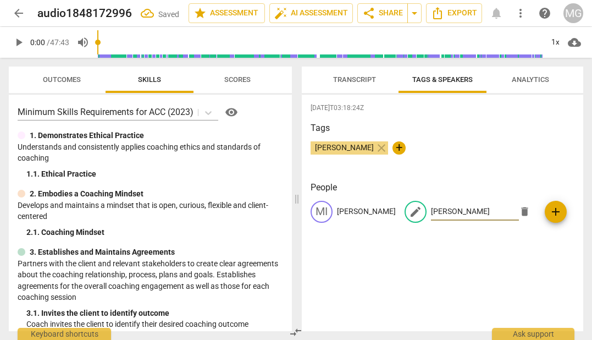
type input "Rhiannin"
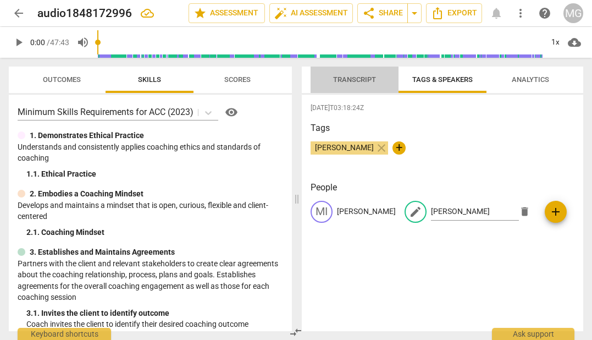
click at [345, 81] on span "Transcript" at bounding box center [354, 79] width 43 height 8
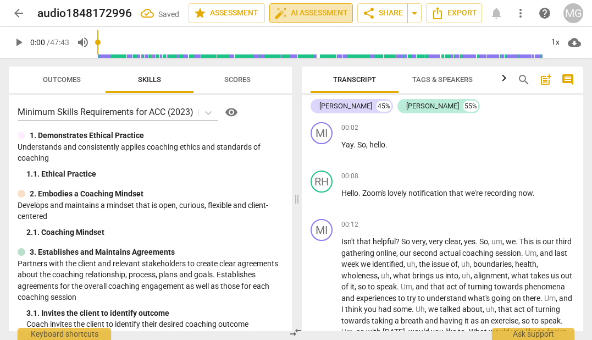
click at [328, 10] on span "auto_fix_high AI Assessment" at bounding box center [311, 13] width 74 height 13
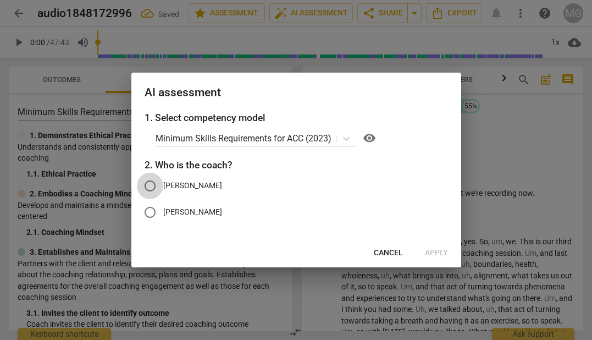
click at [152, 184] on input "Michael" at bounding box center [150, 186] width 26 height 26
radio input "true"
click at [438, 255] on span "Apply" at bounding box center [436, 252] width 23 height 11
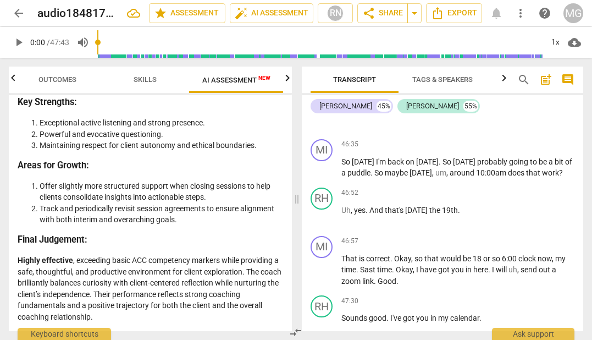
scroll to position [8486, 0]
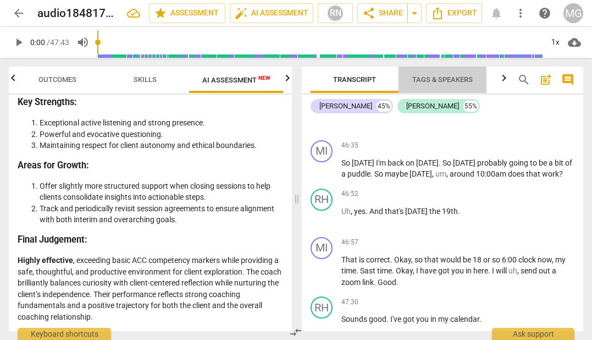
click at [450, 77] on span "Tags & Speakers" at bounding box center [442, 79] width 60 height 8
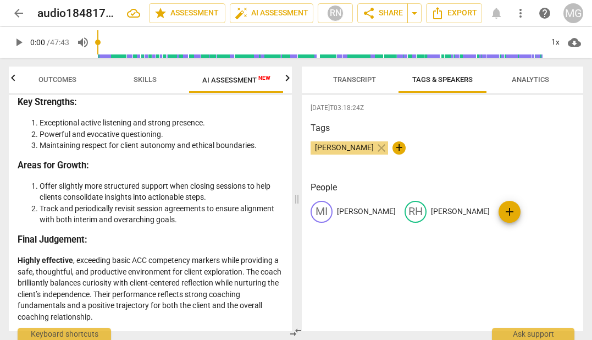
click at [540, 74] on span "Analytics" at bounding box center [531, 80] width 64 height 15
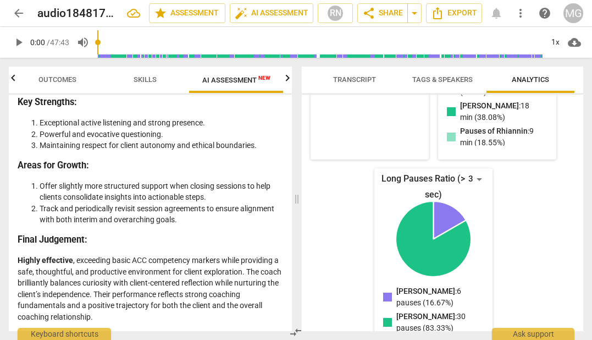
scroll to position [0, 0]
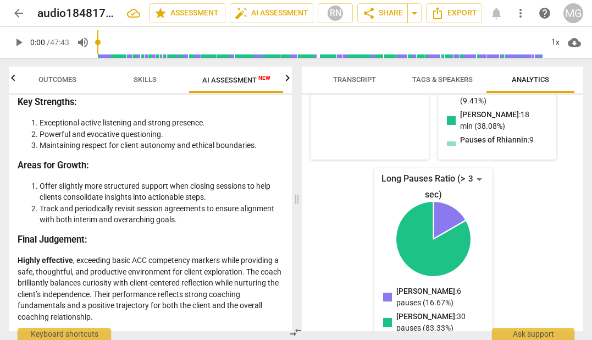
click at [570, 12] on div "MG" at bounding box center [574, 13] width 20 height 20
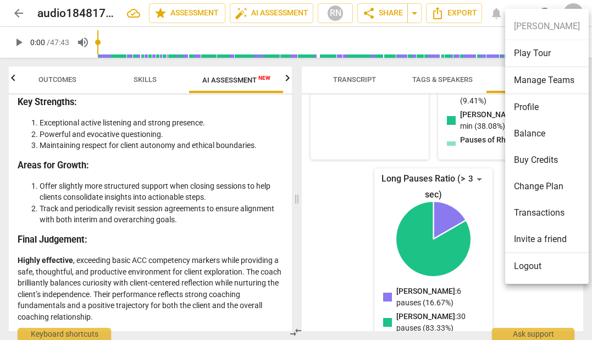
click at [529, 269] on li "Logout" at bounding box center [547, 266] width 84 height 26
